Goal: Transaction & Acquisition: Purchase product/service

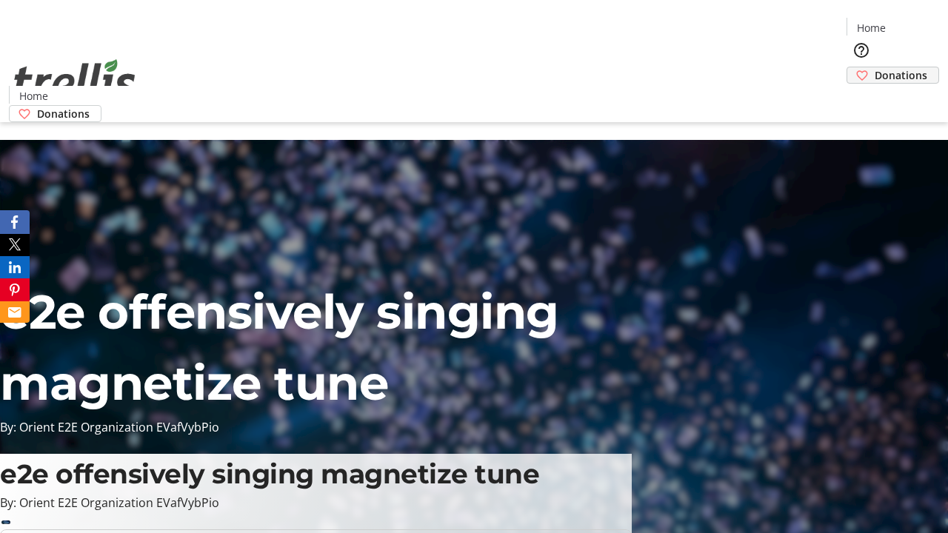
click at [875, 67] on span "Donations" at bounding box center [901, 75] width 53 height 16
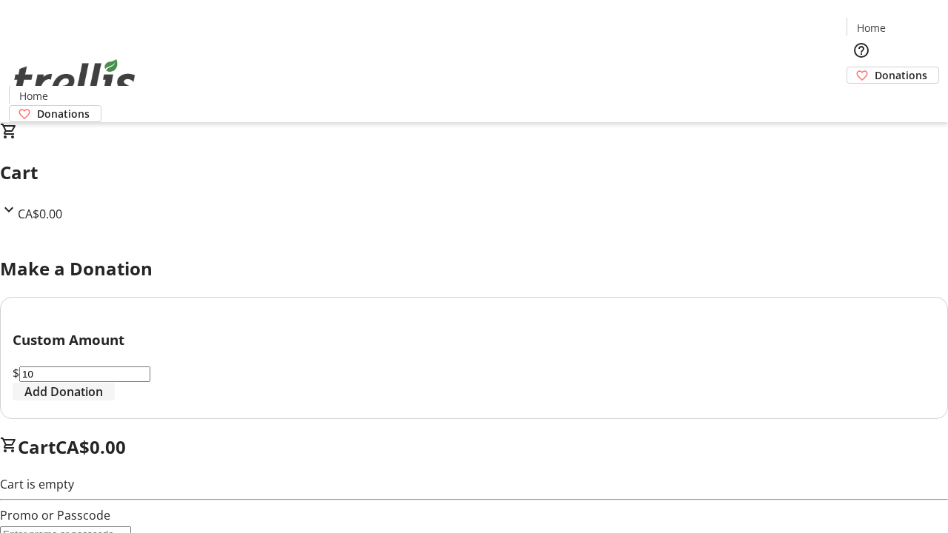
click at [103, 401] on span "Add Donation" at bounding box center [63, 392] width 79 height 18
select select "CA"
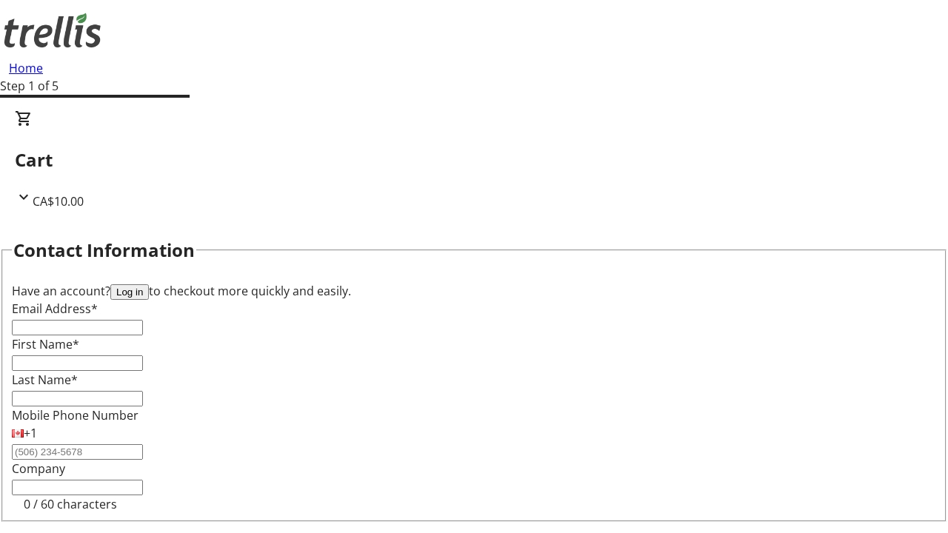
click at [149, 284] on button "Log in" at bounding box center [129, 292] width 39 height 16
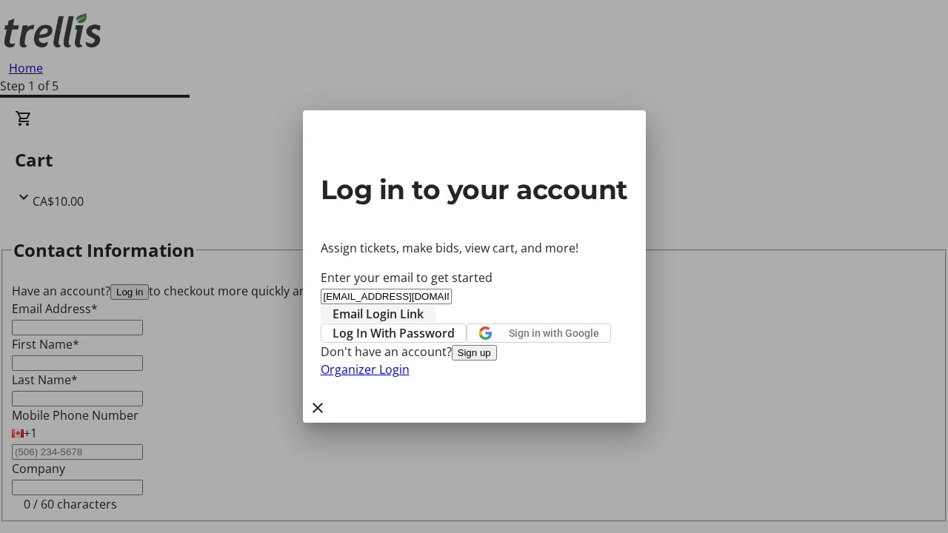
type input "[EMAIL_ADDRESS][DOMAIN_NAME]"
click at [424, 305] on span "Email Login Link" at bounding box center [378, 314] width 91 height 18
